Goal: Task Accomplishment & Management: Complete application form

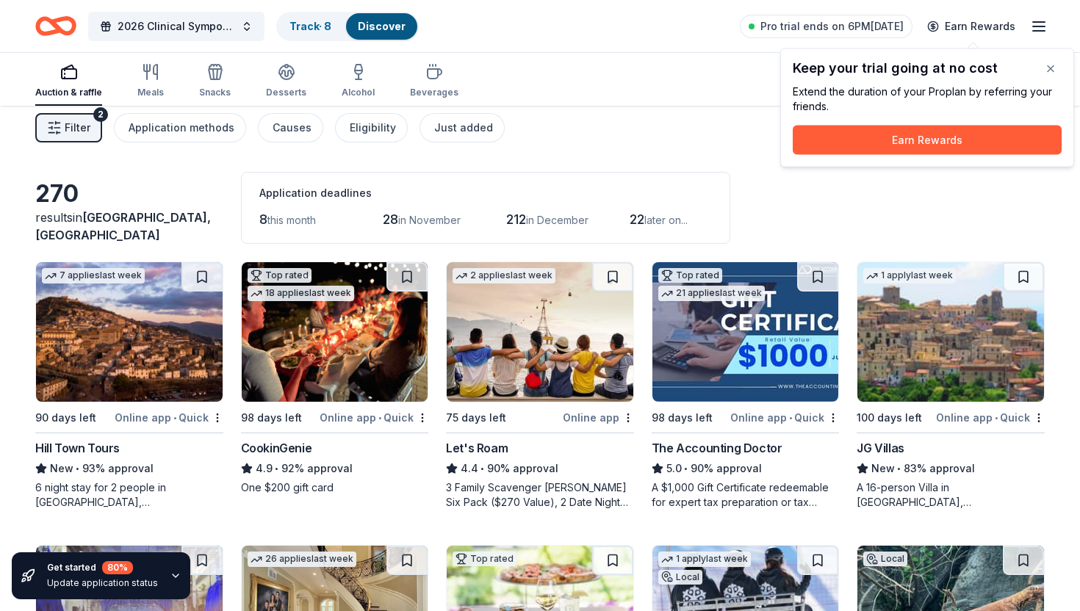
scroll to position [7, 0]
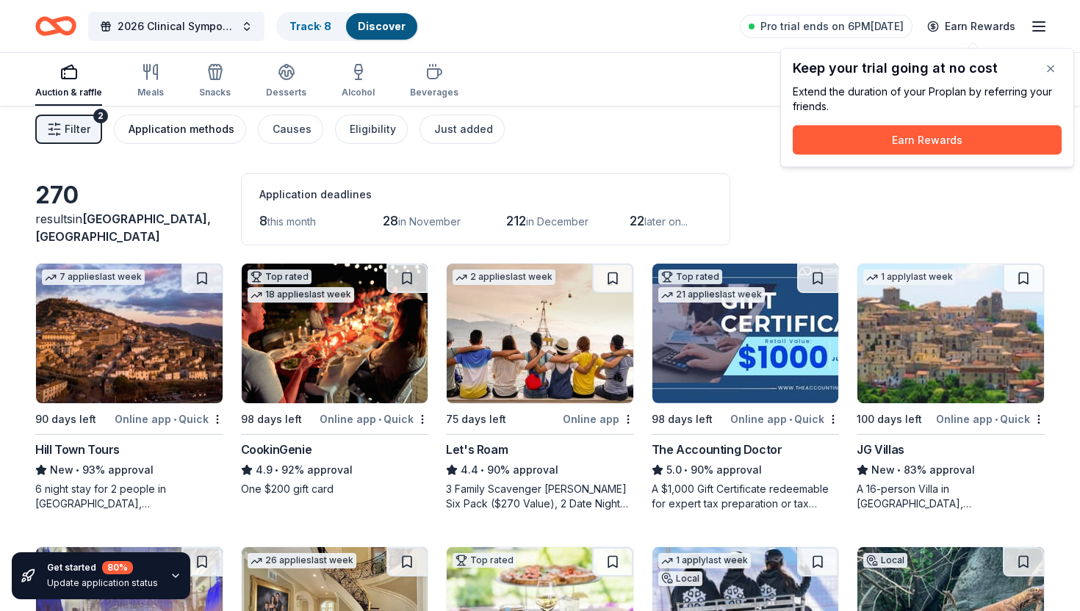
click at [199, 134] on div "Application methods" at bounding box center [182, 129] width 106 height 18
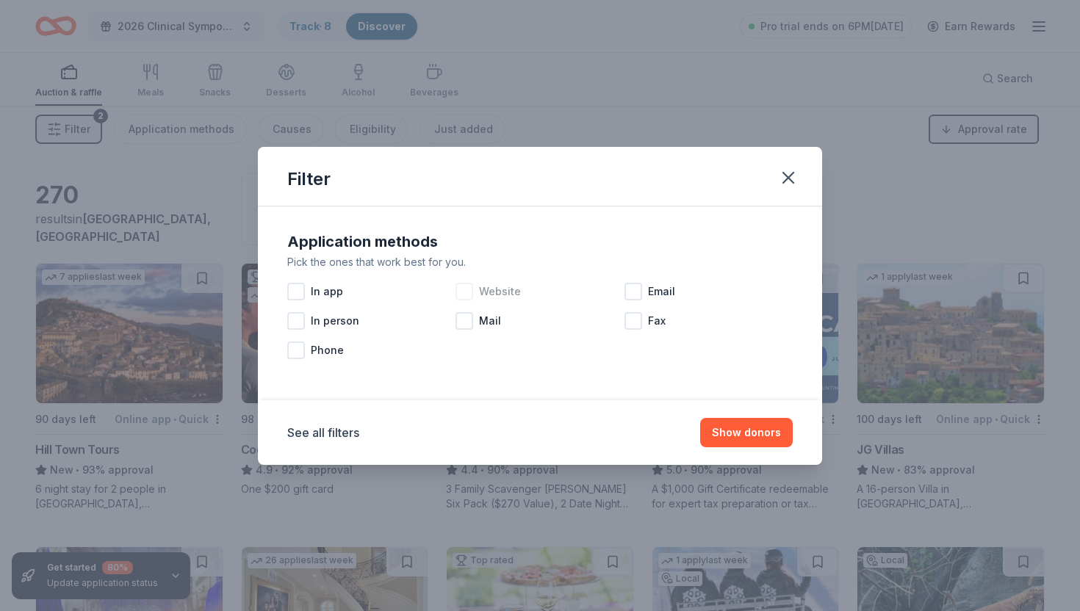
click at [464, 293] on div at bounding box center [464, 292] width 18 height 18
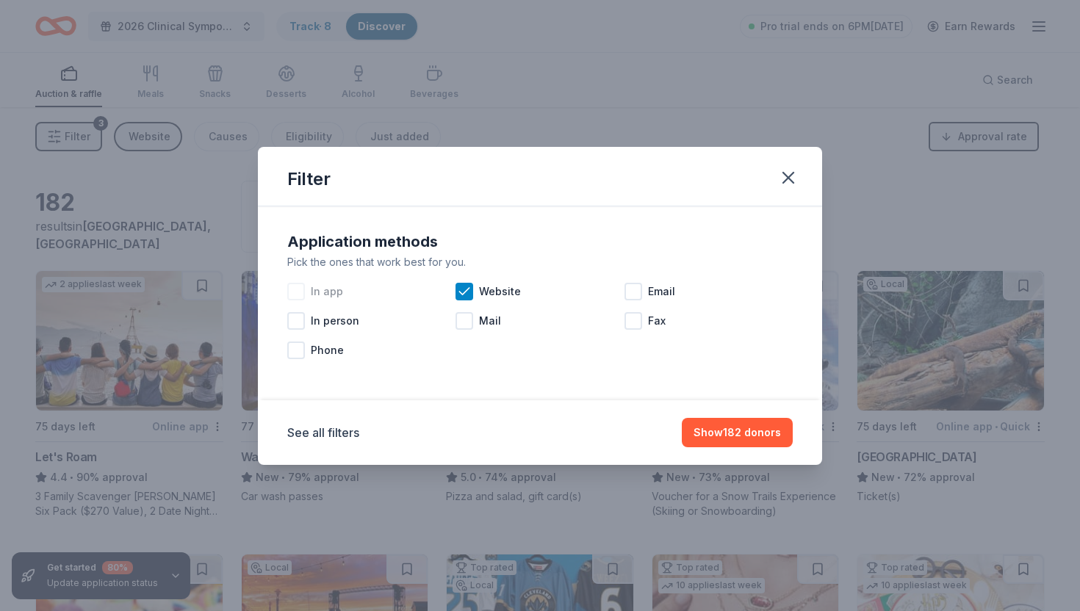
click at [299, 290] on div at bounding box center [296, 292] width 18 height 18
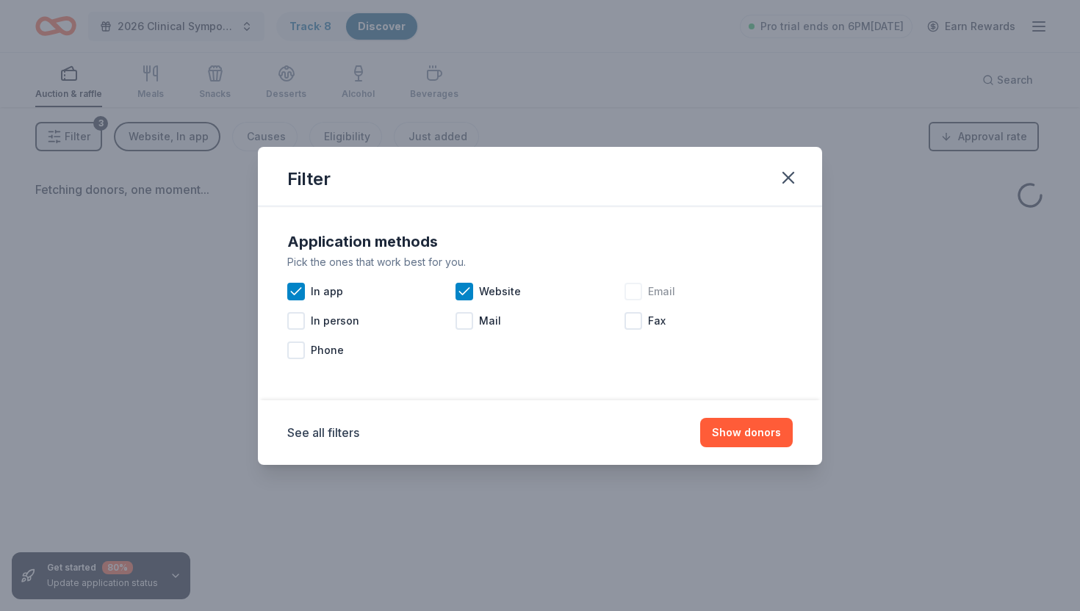
click at [640, 295] on div at bounding box center [633, 292] width 18 height 18
click at [750, 438] on button "Show donors" at bounding box center [746, 432] width 93 height 29
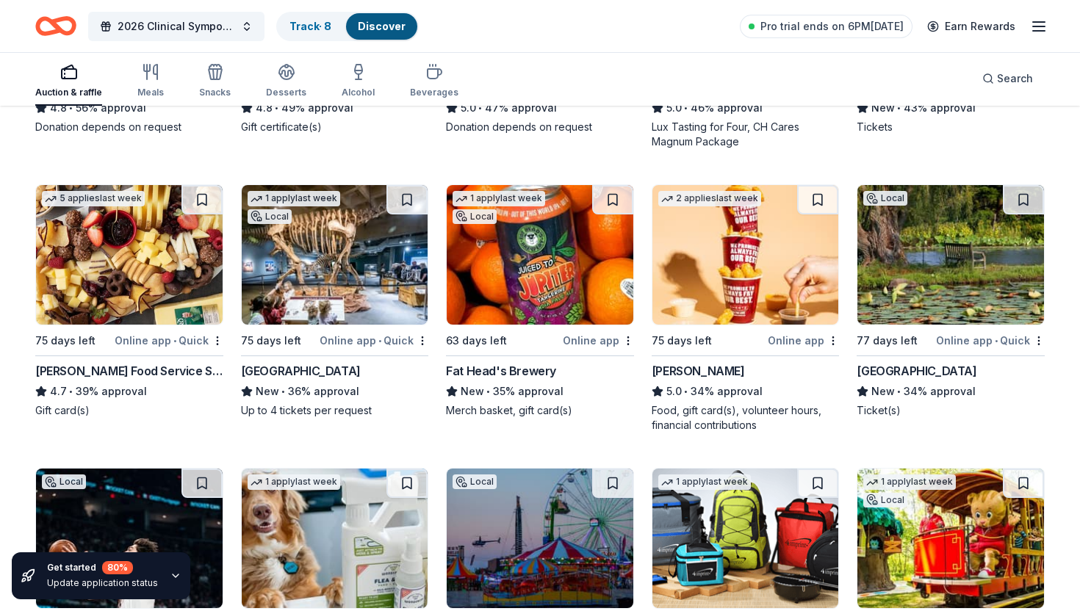
scroll to position [1242, 0]
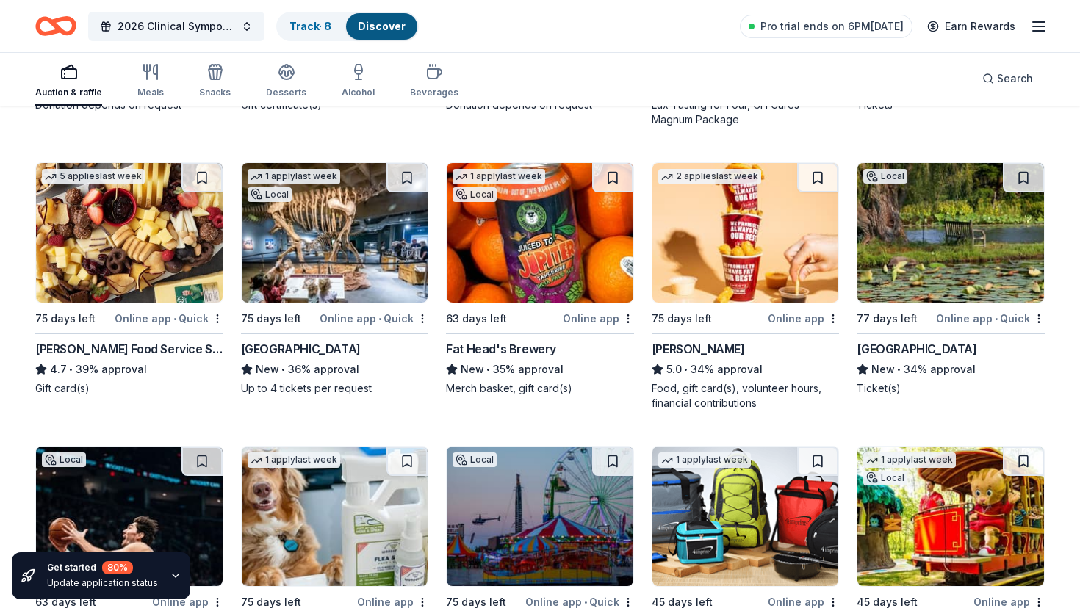
click at [715, 266] on img at bounding box center [745, 233] width 187 height 140
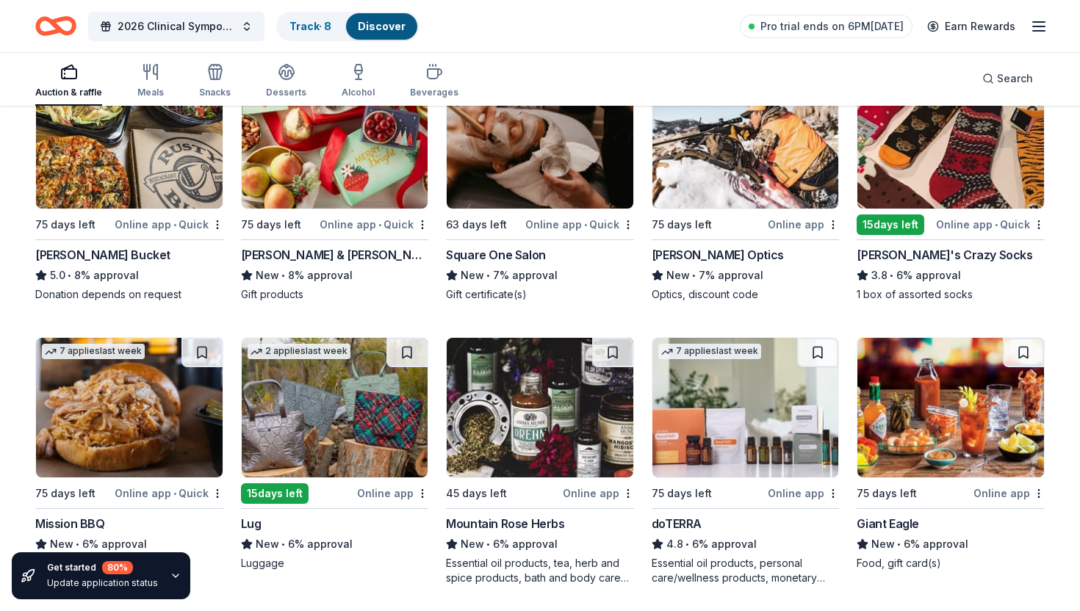
scroll to position [3900, 0]
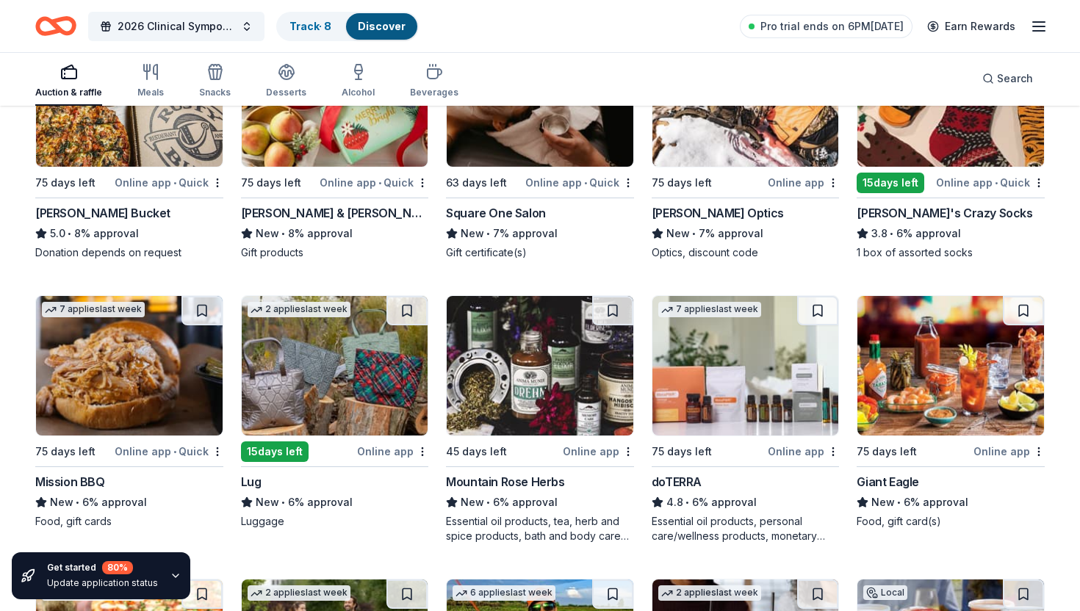
click at [929, 404] on img at bounding box center [950, 366] width 187 height 140
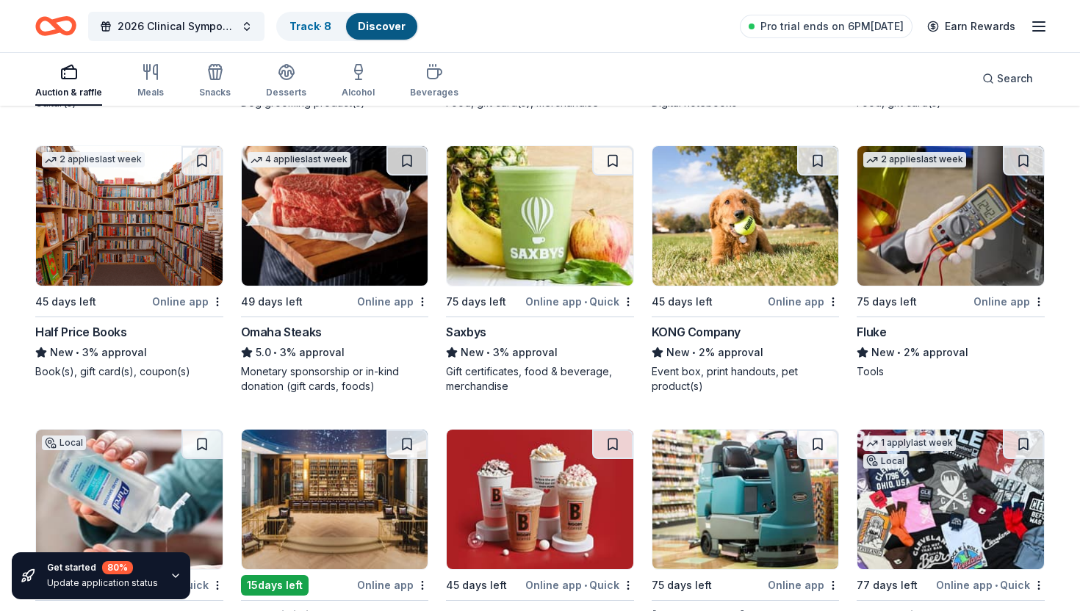
scroll to position [5605, 0]
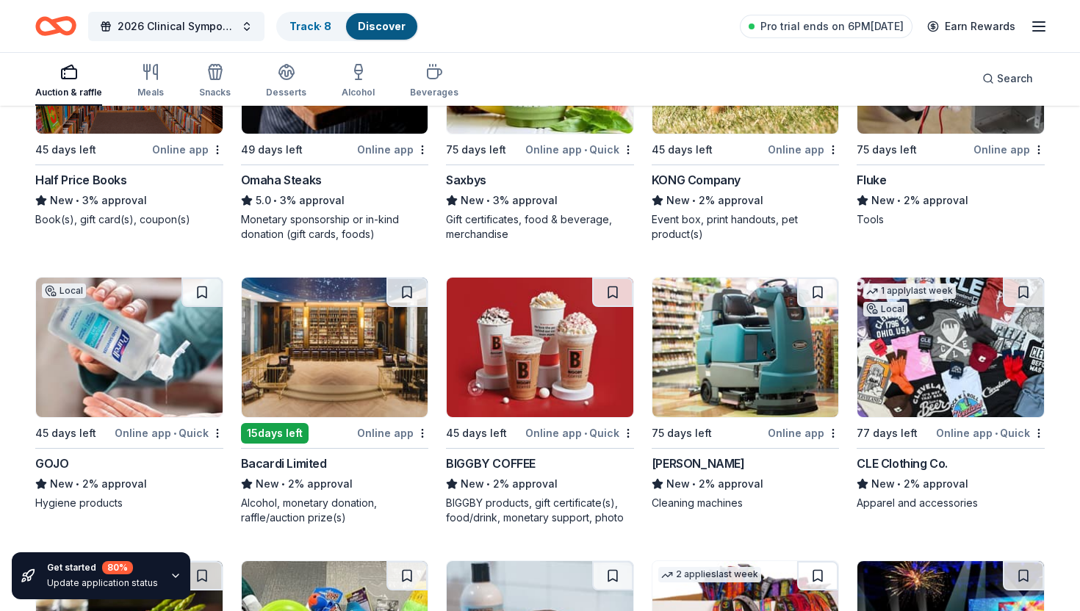
click at [923, 390] on img at bounding box center [950, 348] width 187 height 140
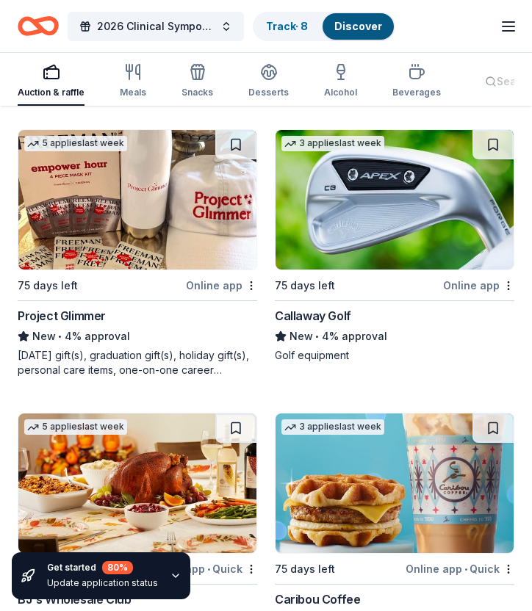
scroll to position [11694, 0]
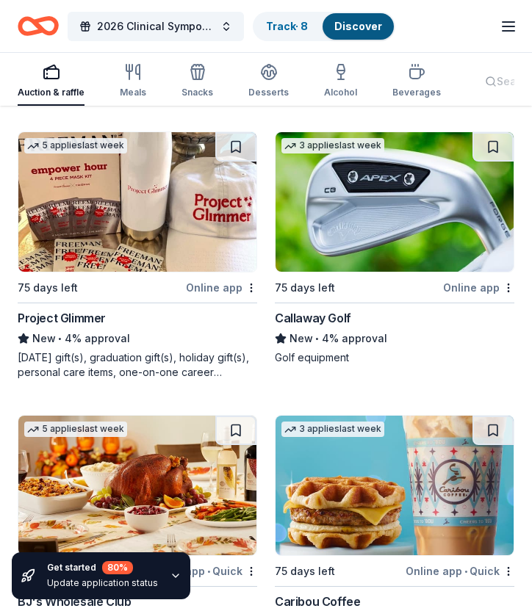
click at [341, 197] on img at bounding box center [394, 202] width 238 height 140
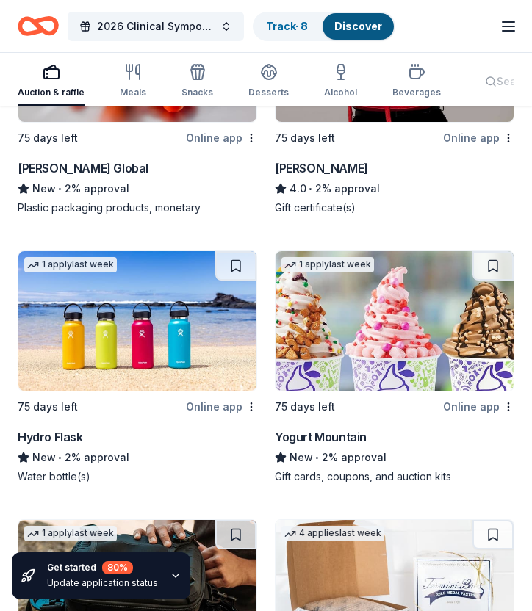
scroll to position [15400, 0]
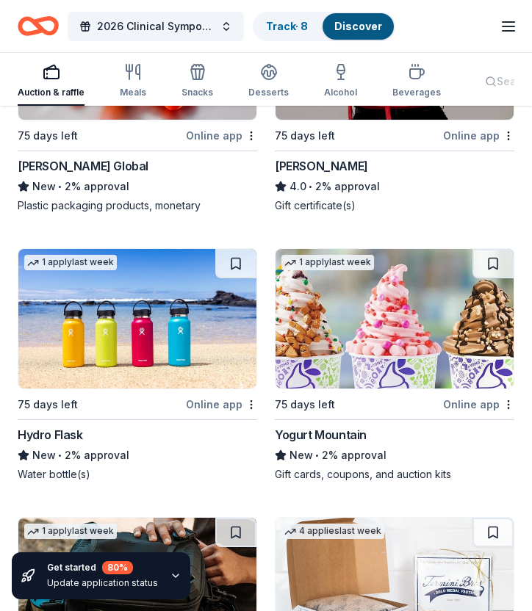
click at [181, 289] on img at bounding box center [137, 319] width 238 height 140
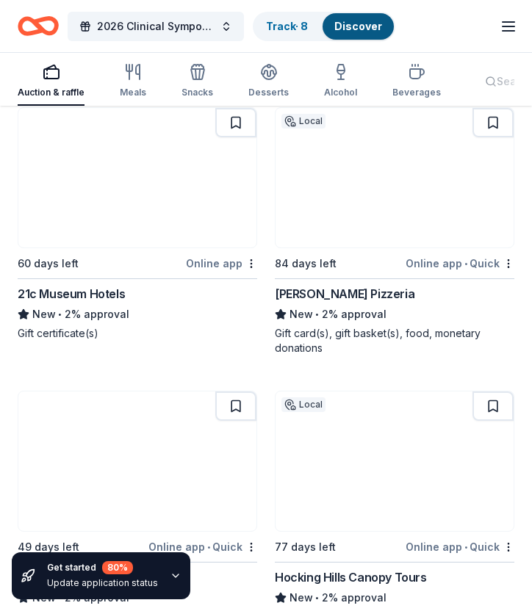
scroll to position [16176, 0]
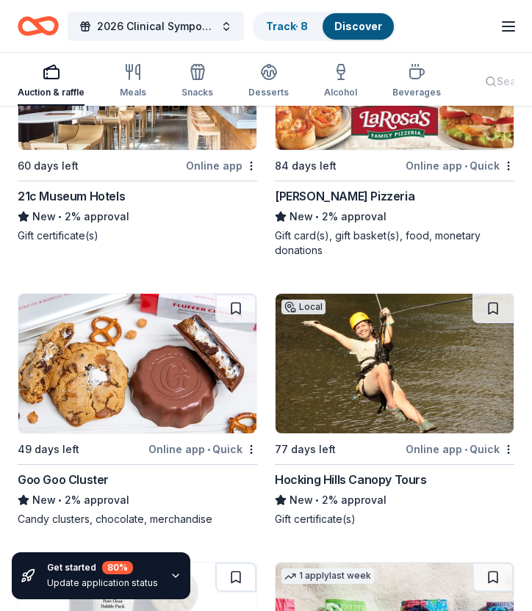
click at [431, 337] on img at bounding box center [394, 364] width 238 height 140
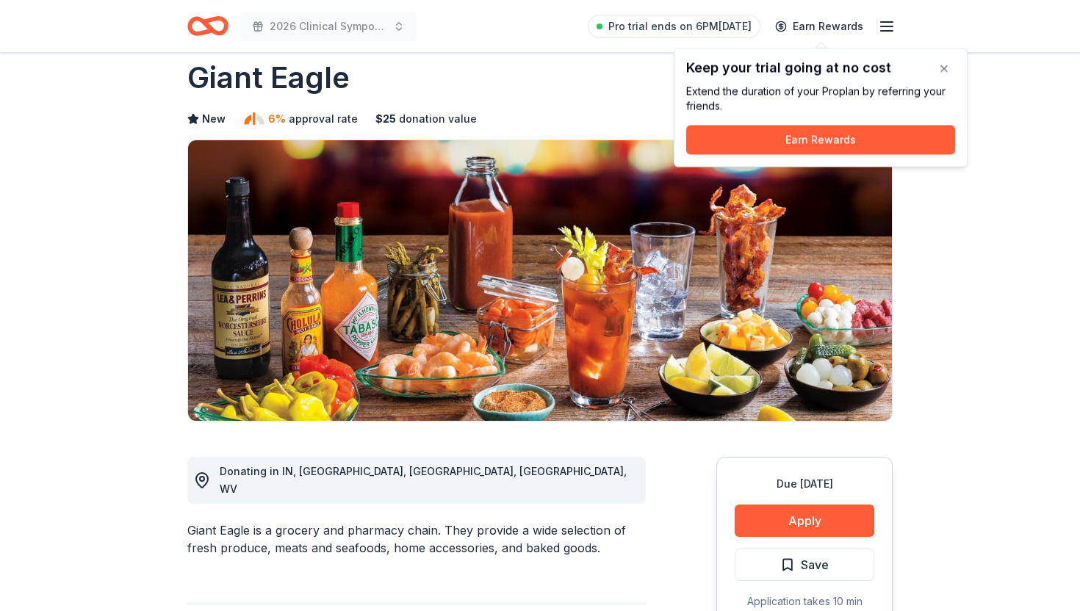
scroll to position [32, 0]
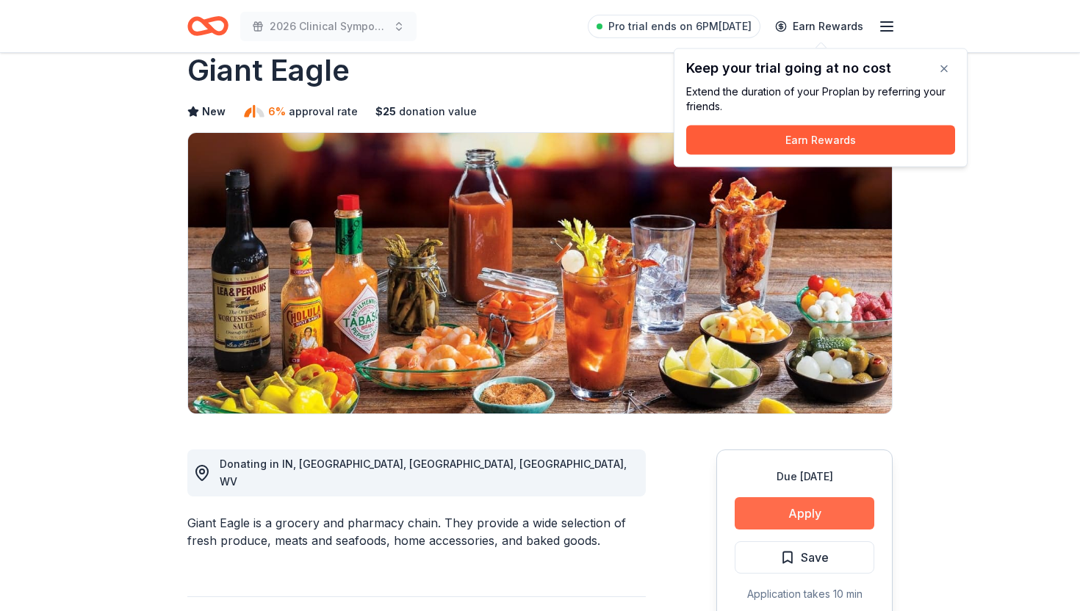
click at [760, 505] on button "Apply" at bounding box center [804, 513] width 140 height 32
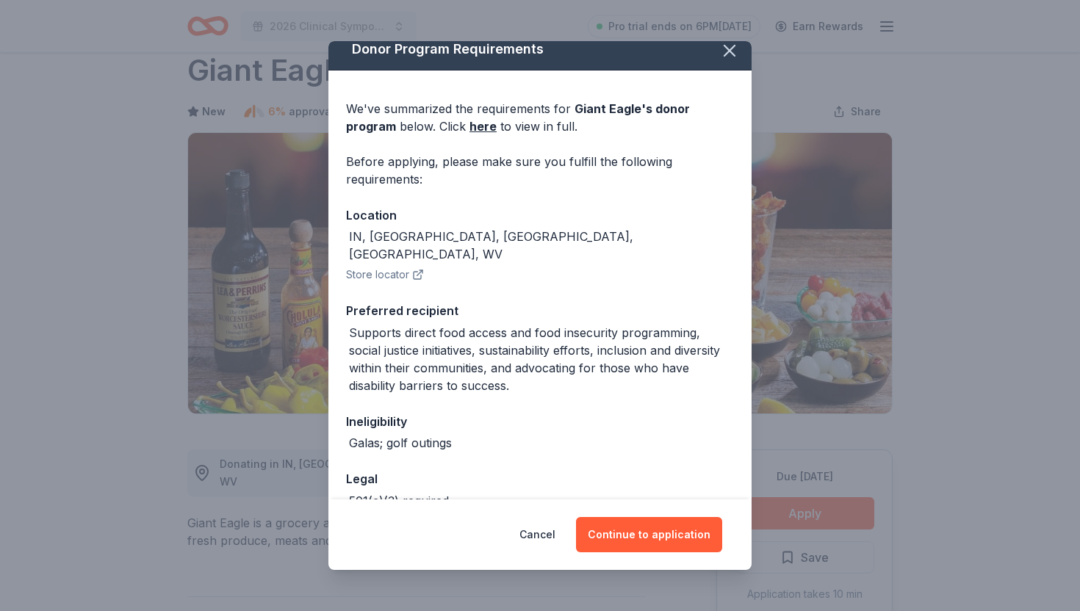
scroll to position [83, 0]
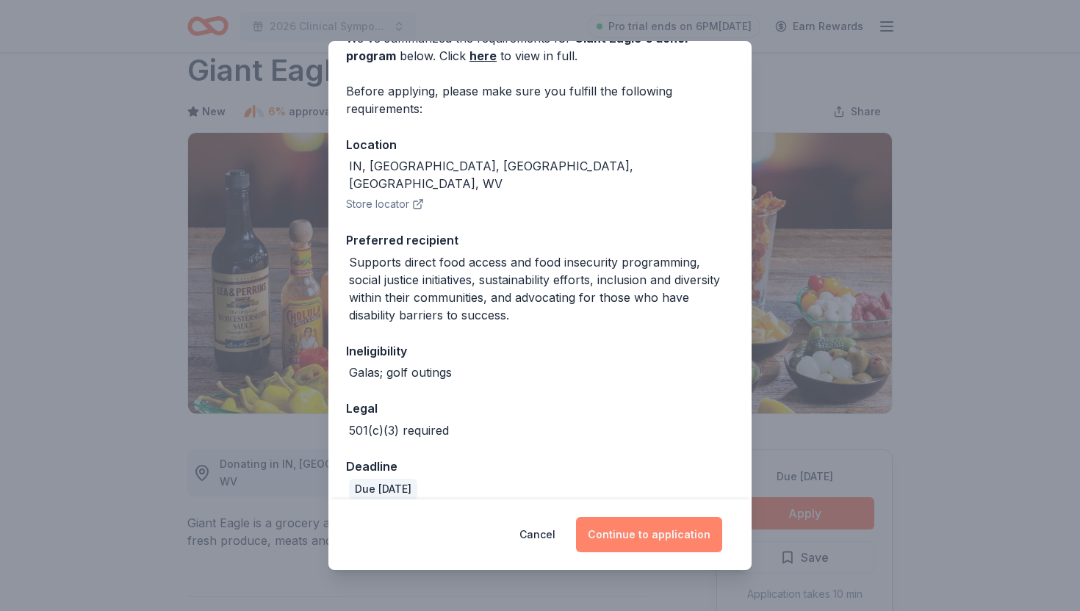
click at [636, 530] on button "Continue to application" at bounding box center [649, 534] width 146 height 35
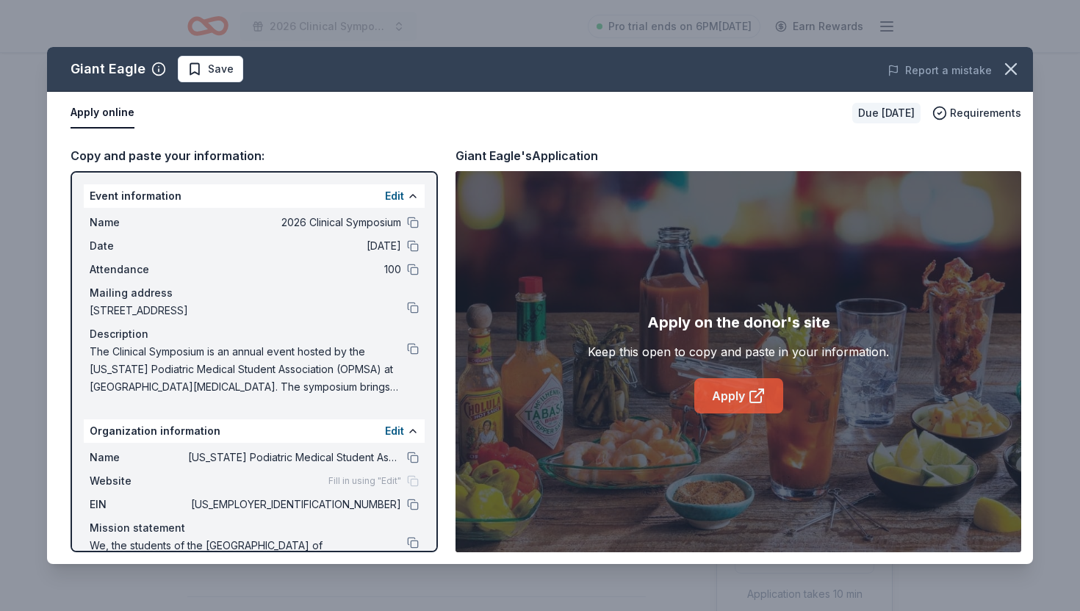
click at [696, 389] on link "Apply" at bounding box center [738, 395] width 89 height 35
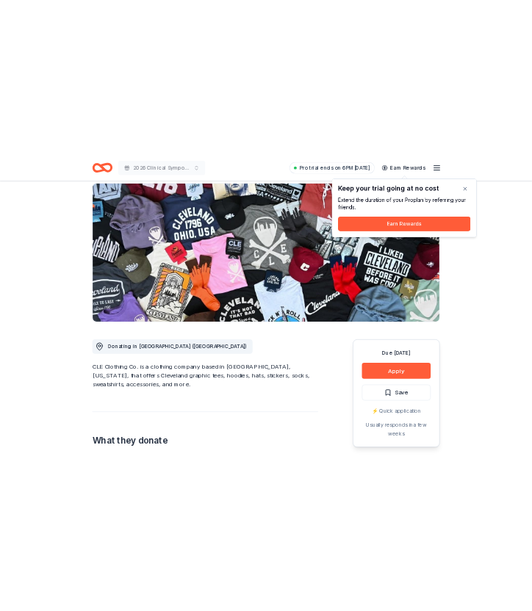
scroll to position [109, 0]
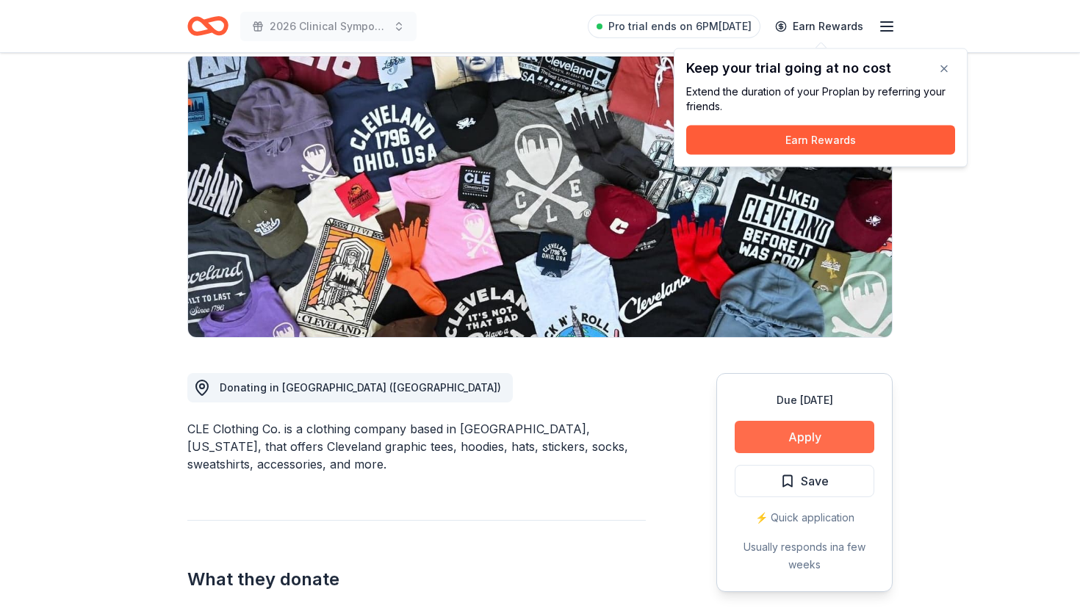
click at [801, 444] on button "Apply" at bounding box center [804, 437] width 140 height 32
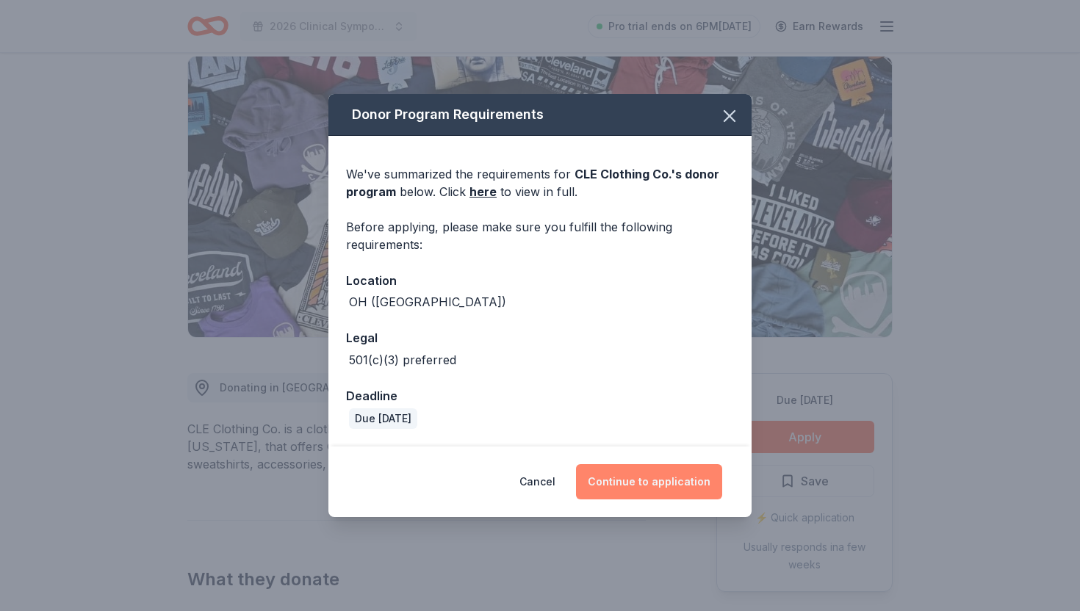
click at [625, 483] on button "Continue to application" at bounding box center [649, 481] width 146 height 35
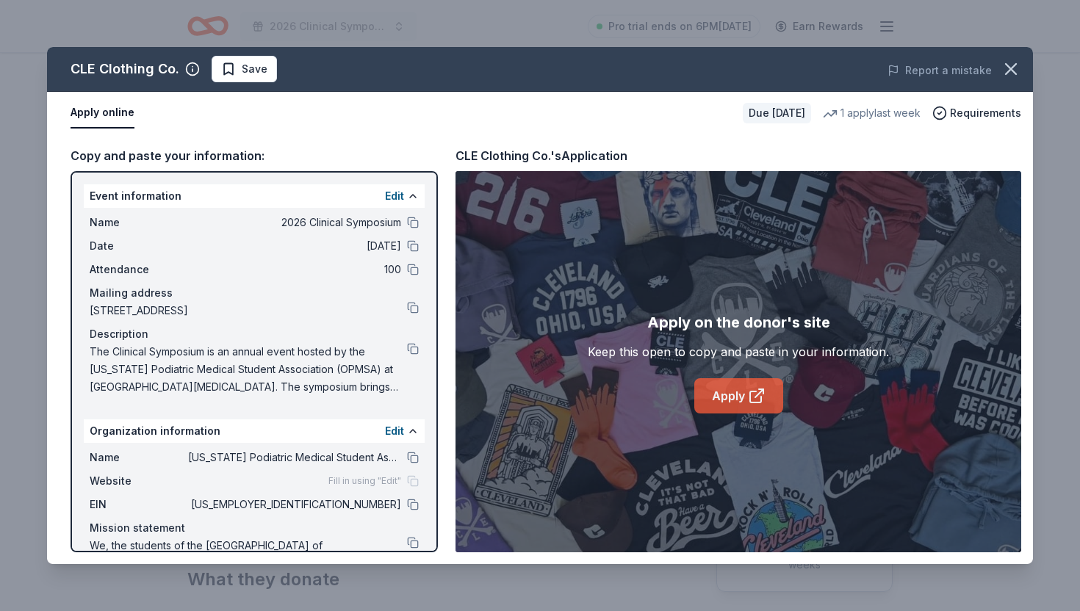
click at [725, 408] on link "Apply" at bounding box center [738, 395] width 89 height 35
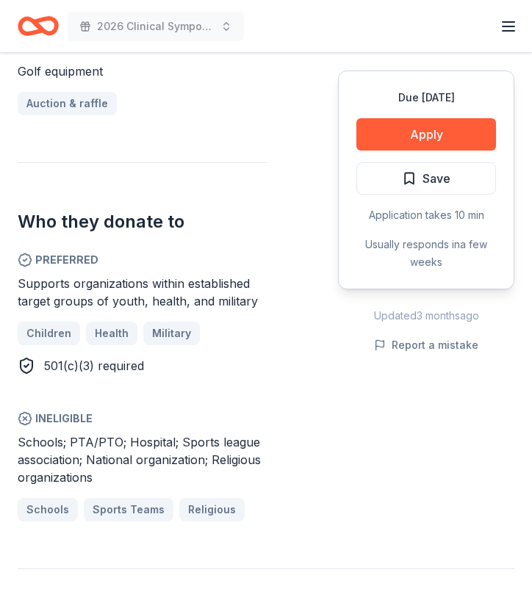
scroll to position [696, 0]
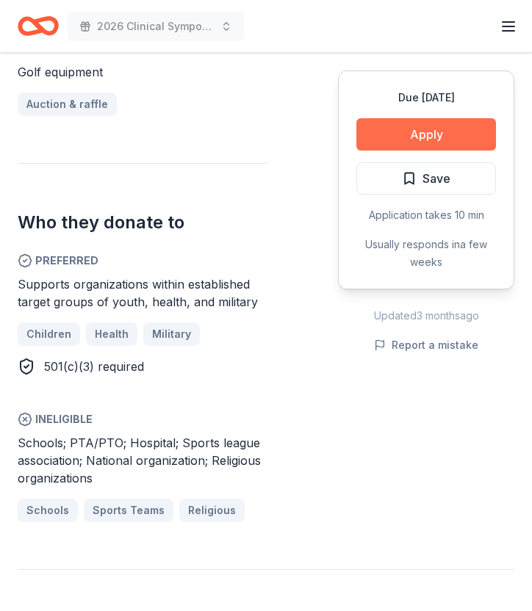
click at [409, 143] on button "Apply" at bounding box center [426, 134] width 140 height 32
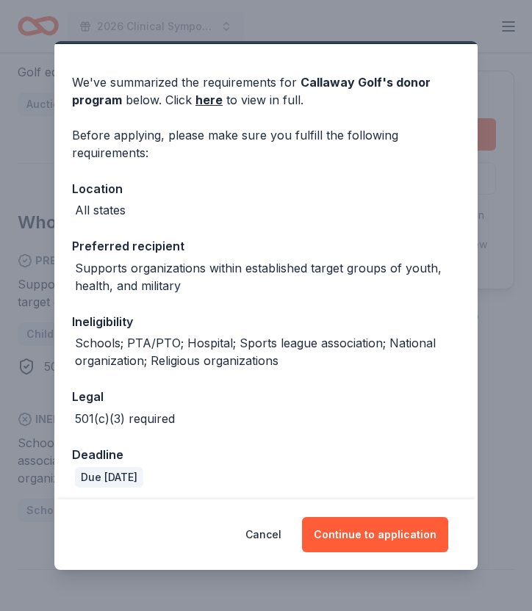
scroll to position [45, 0]
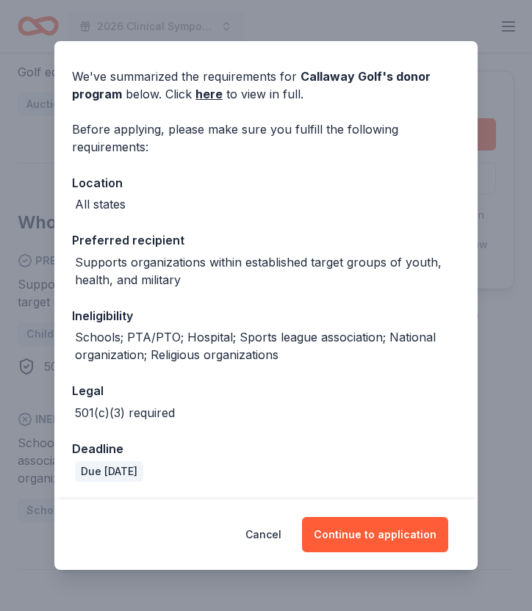
click at [372, 555] on div "Cancel Continue to application" at bounding box center [265, 534] width 423 height 71
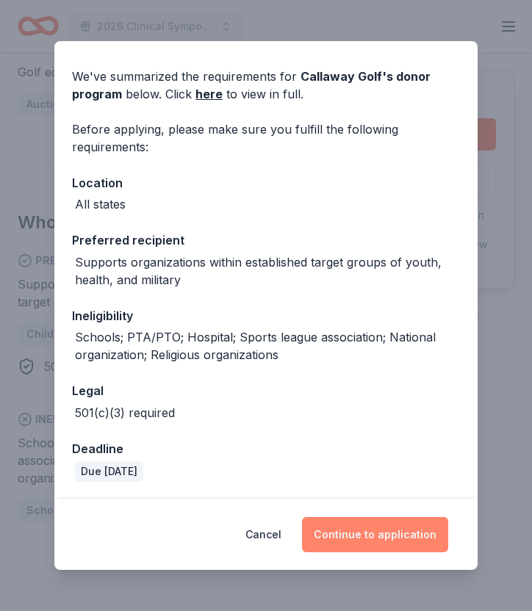
click at [369, 530] on button "Continue to application" at bounding box center [375, 534] width 146 height 35
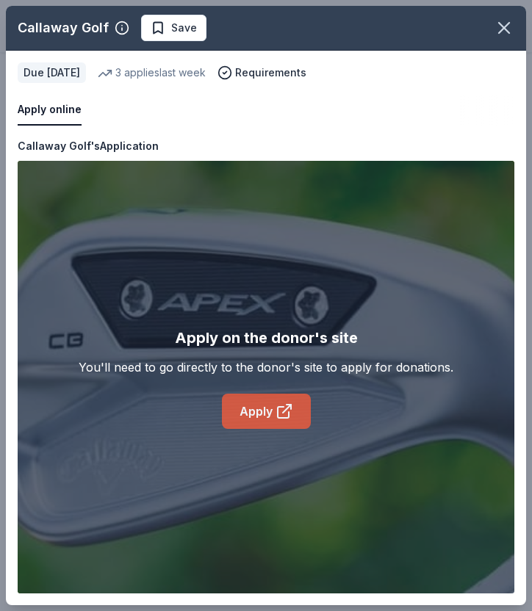
click at [287, 405] on icon at bounding box center [287, 409] width 8 height 8
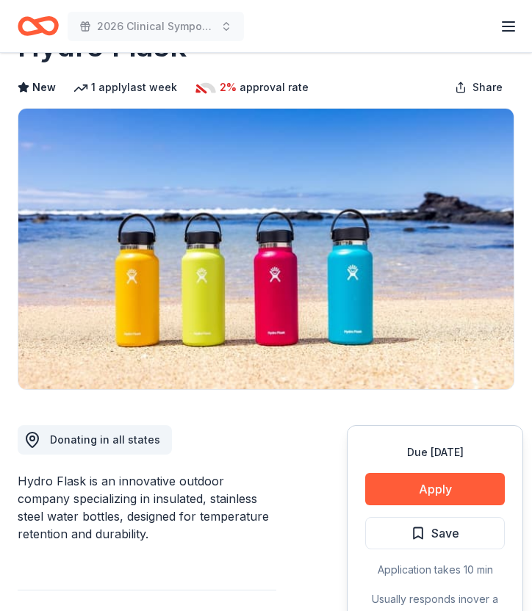
scroll to position [73, 0]
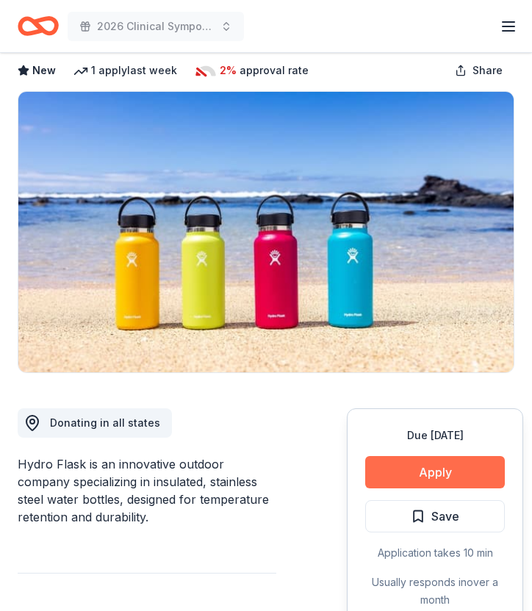
click at [432, 458] on button "Apply" at bounding box center [435, 472] width 140 height 32
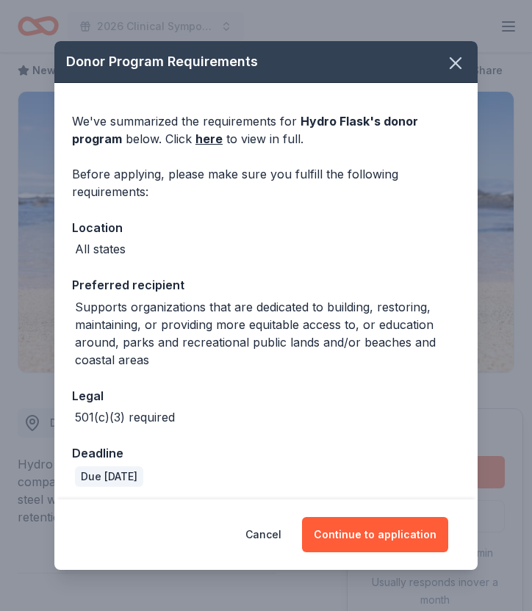
scroll to position [4, 0]
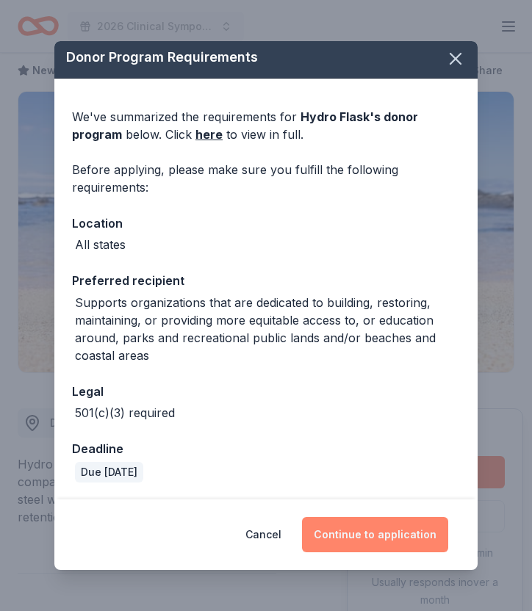
click at [405, 524] on button "Continue to application" at bounding box center [375, 534] width 146 height 35
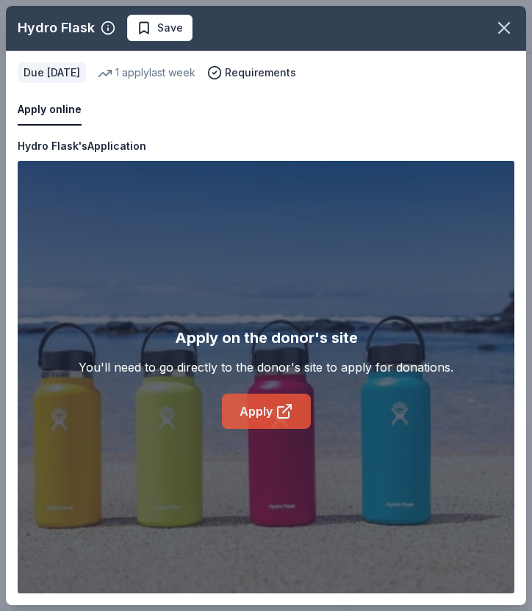
click at [284, 404] on icon at bounding box center [284, 411] width 18 height 18
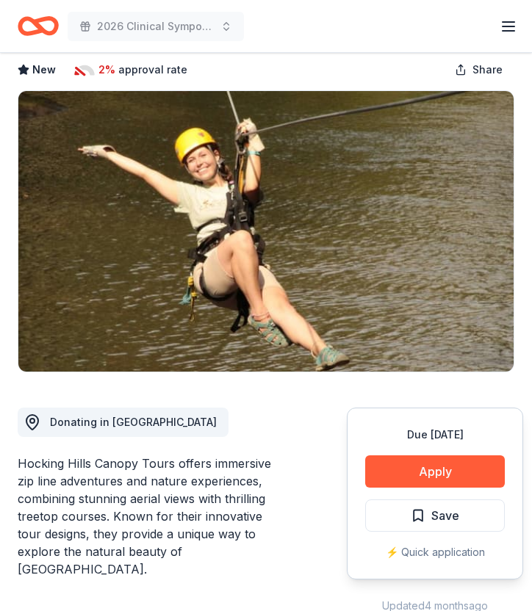
scroll to position [79, 0]
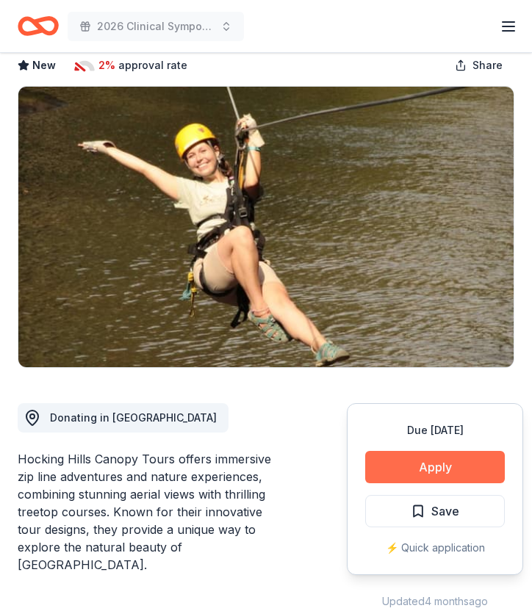
click at [444, 472] on button "Apply" at bounding box center [435, 467] width 140 height 32
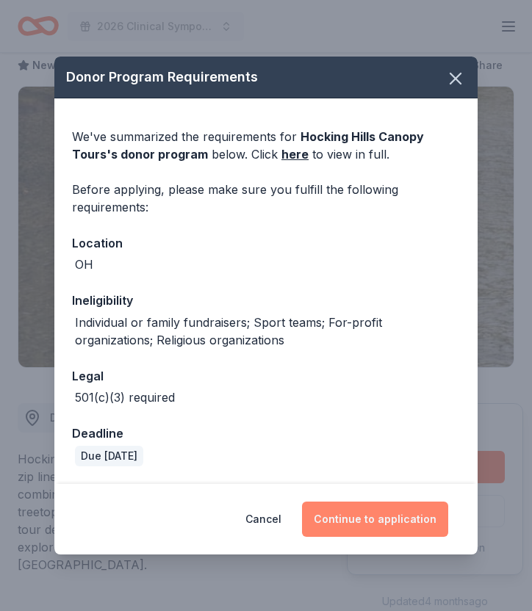
click at [371, 504] on button "Continue to application" at bounding box center [375, 519] width 146 height 35
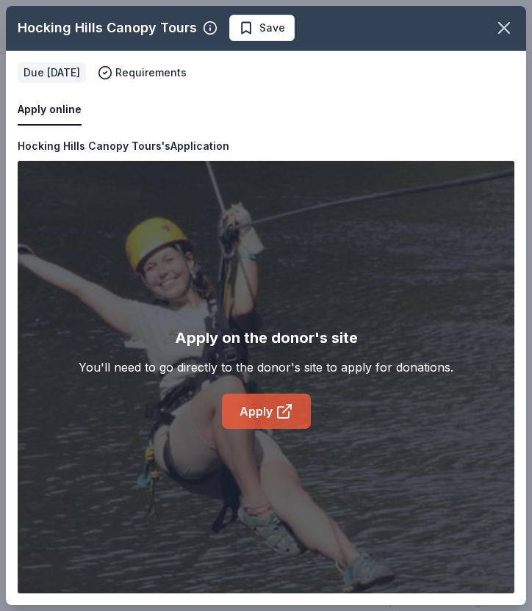
click at [303, 414] on link "Apply" at bounding box center [266, 411] width 89 height 35
